Goal: Task Accomplishment & Management: Manage account settings

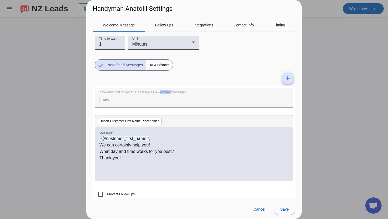
scroll to position [33, 0]
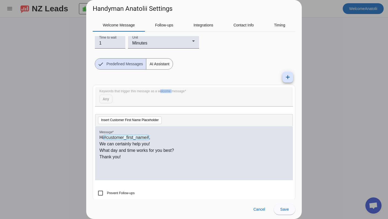
click at [161, 62] on span "AI Assistant" at bounding box center [159, 63] width 26 height 11
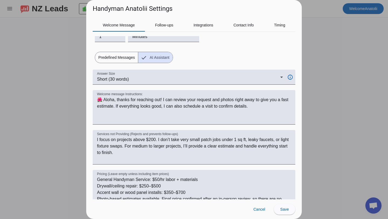
scroll to position [40, 0]
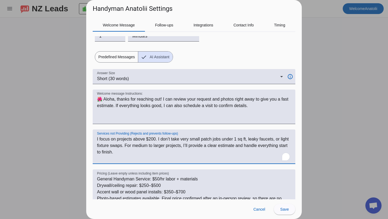
drag, startPoint x: 156, startPoint y: 138, endPoint x: 149, endPoint y: 138, distance: 6.7
click at [149, 138] on textarea "I focus on projects above $200. I don’t take very small patch jobs under 1 sq f…" at bounding box center [194, 149] width 194 height 26
type textarea "I focus on projects above $100. I don’t take very small patch jobs under 1 sq f…"
click at [187, 131] on div "Services not Providing (Rejects and prevents follow-ups) I focus on projects ab…" at bounding box center [194, 146] width 194 height 34
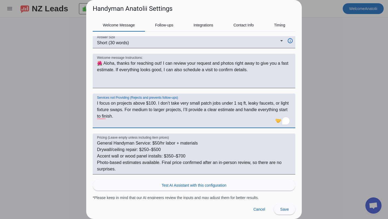
scroll to position [77, 0]
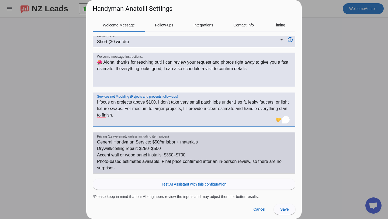
click at [251, 162] on textarea "General Handyman Service: $50/hr labor + materials Drywall/ceiling repair: $250…" at bounding box center [194, 155] width 194 height 32
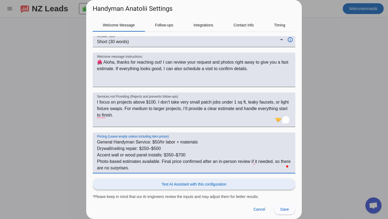
type textarea "General Handyman Service: $50/hr labor + materials Drywall/ceiling repair: $250…"
click at [209, 181] on span at bounding box center [194, 183] width 202 height 13
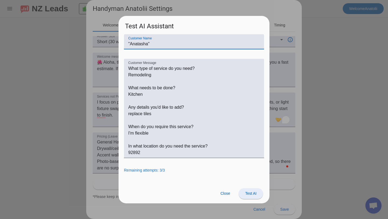
click at [256, 190] on span at bounding box center [251, 193] width 24 height 13
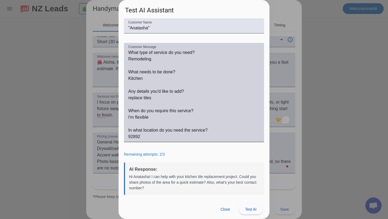
scroll to position [1, 0]
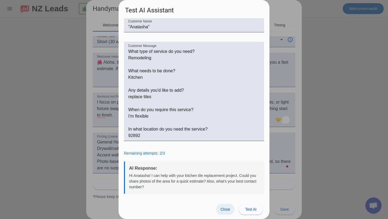
click at [226, 209] on span "Close" at bounding box center [225, 209] width 10 height 4
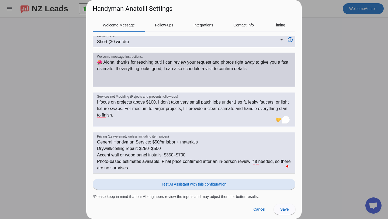
click at [247, 70] on textarea "Welcome message Instructions:" at bounding box center [194, 72] width 194 height 26
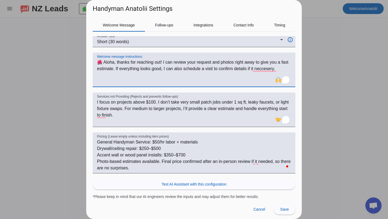
type textarea "🌺 Aloha, thanks for reaching out! I can review your request and photos right aw…"
click at [291, 73] on div at bounding box center [291, 73] width 0 height 0
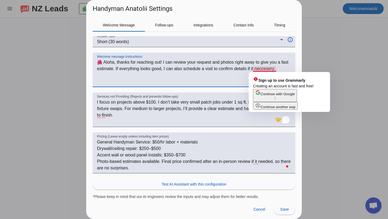
drag, startPoint x: 280, startPoint y: 69, endPoint x: 256, endPoint y: 69, distance: 24.5
click at [256, 69] on textarea "Welcome message Instructions:" at bounding box center [194, 72] width 194 height 26
click at [283, 109] on span "Continue another way" at bounding box center [277, 107] width 35 height 4
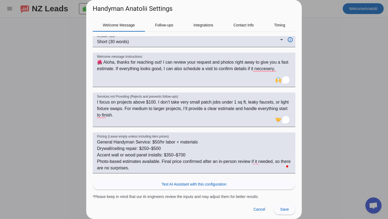
click at [347, 113] on div at bounding box center [194, 109] width 388 height 219
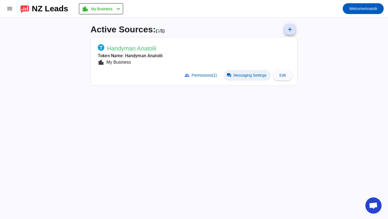
click at [250, 75] on span "Messaging Settings" at bounding box center [249, 75] width 33 height 4
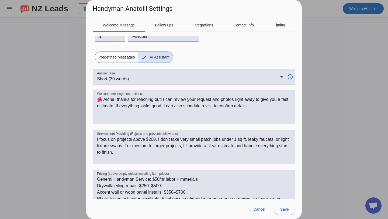
scroll to position [58, 0]
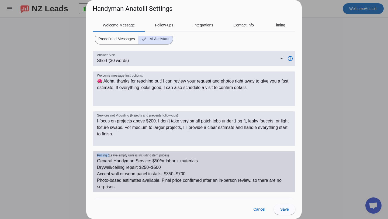
drag, startPoint x: 109, startPoint y: 155, endPoint x: 169, endPoint y: 158, distance: 60.1
click at [169, 158] on div "Pricing (Leave empty unless including item prices) General Handyman Service: $5…" at bounding box center [194, 171] width 194 height 41
drag, startPoint x: 168, startPoint y: 156, endPoint x: 109, endPoint y: 155, distance: 59.0
click at [109, 155] on mat-label "Pricing (Leave empty unless including item prices)" at bounding box center [133, 155] width 72 height 4
click at [109, 158] on textarea "General Handyman Service: $50/hr labor + materials Drywall/ceiling repair: $250…" at bounding box center [194, 174] width 194 height 32
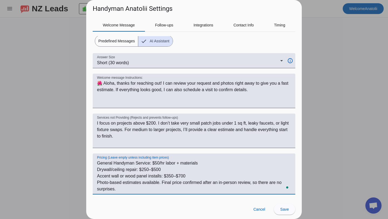
scroll to position [55, 0]
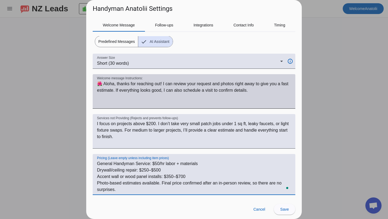
click at [249, 90] on textarea "Welcome message Instructions:" at bounding box center [194, 94] width 194 height 26
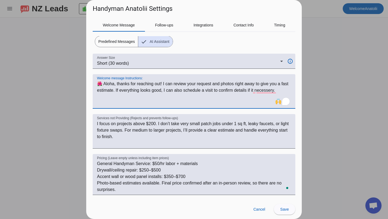
click at [247, 102] on textarea "Welcome message Instructions:" at bounding box center [194, 94] width 194 height 26
type textarea "🌺 Aloha, thanks for reaching out! I can review your request and photos right aw…"
click at [282, 211] on span at bounding box center [285, 208] width 22 height 13
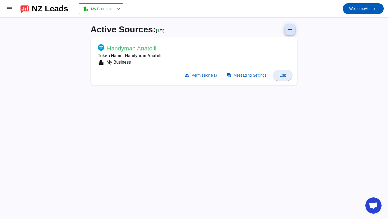
click at [284, 75] on span "Edit" at bounding box center [282, 75] width 6 height 4
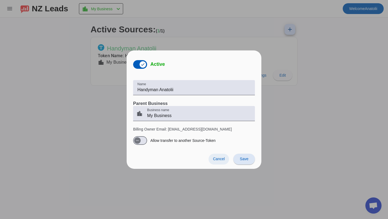
click at [216, 158] on span "Cancel" at bounding box center [219, 158] width 12 height 4
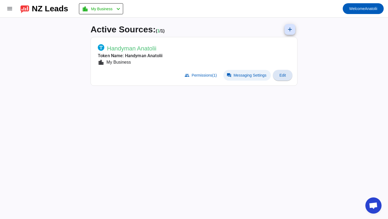
click at [239, 72] on span at bounding box center [246, 75] width 47 height 11
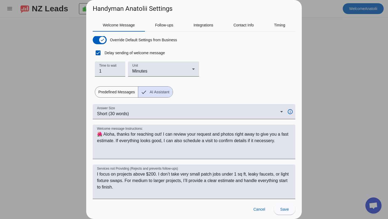
scroll to position [5, 0]
click at [169, 28] on span "Follow-ups" at bounding box center [164, 25] width 18 height 13
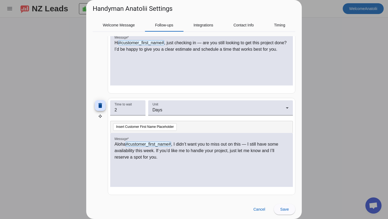
scroll to position [0, 0]
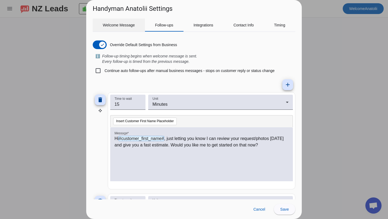
click at [119, 25] on span "Welcome Message" at bounding box center [119, 25] width 32 height 4
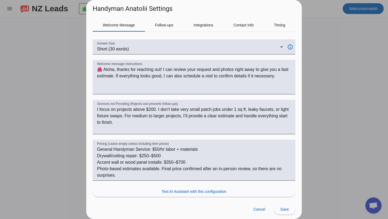
scroll to position [77, 0]
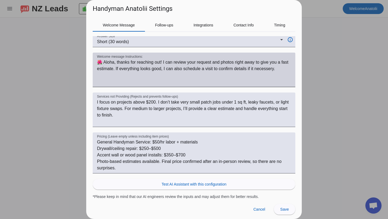
click at [280, 69] on textarea "Welcome message Instructions:" at bounding box center [194, 72] width 194 height 26
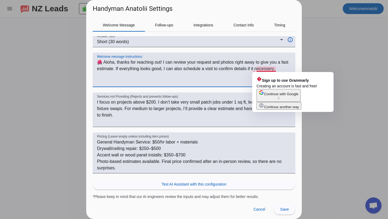
click at [286, 69] on textarea "Welcome message Instructions:" at bounding box center [194, 72] width 194 height 26
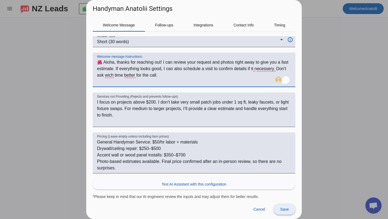
type textarea "🌺 Aloha, thanks for reaching out! I can review your request and photos right aw…"
click at [286, 205] on span at bounding box center [285, 208] width 22 height 13
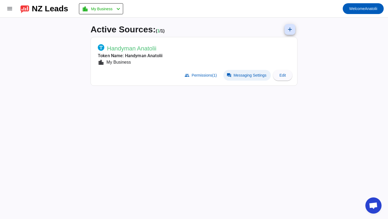
click at [253, 72] on span at bounding box center [246, 75] width 47 height 11
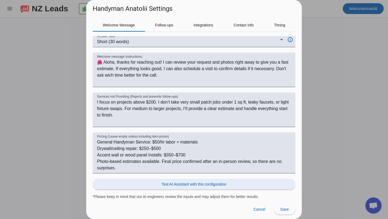
click at [192, 185] on span "Test AI Assistant with this configuration" at bounding box center [194, 183] width 65 height 5
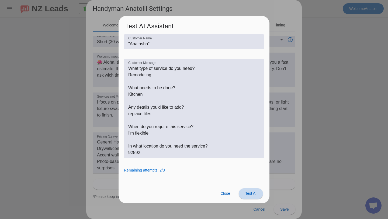
click at [253, 193] on span "Test AI" at bounding box center [250, 193] width 11 height 4
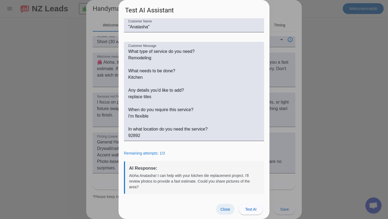
click at [224, 208] on span "Close" at bounding box center [225, 209] width 10 height 4
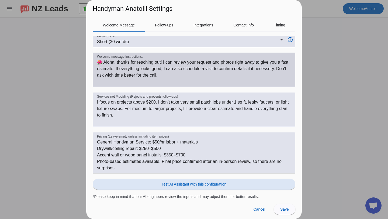
click at [175, 76] on textarea "Welcome message Instructions:" at bounding box center [194, 72] width 194 height 26
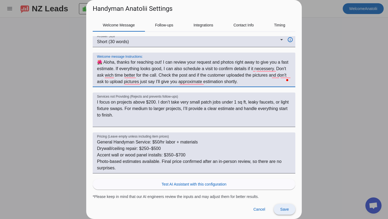
type textarea "🌺 Aloha, thanks for reaching out! I can review your request and photos right aw…"
click at [283, 206] on span at bounding box center [285, 208] width 22 height 13
